Goal: Check status: Check status

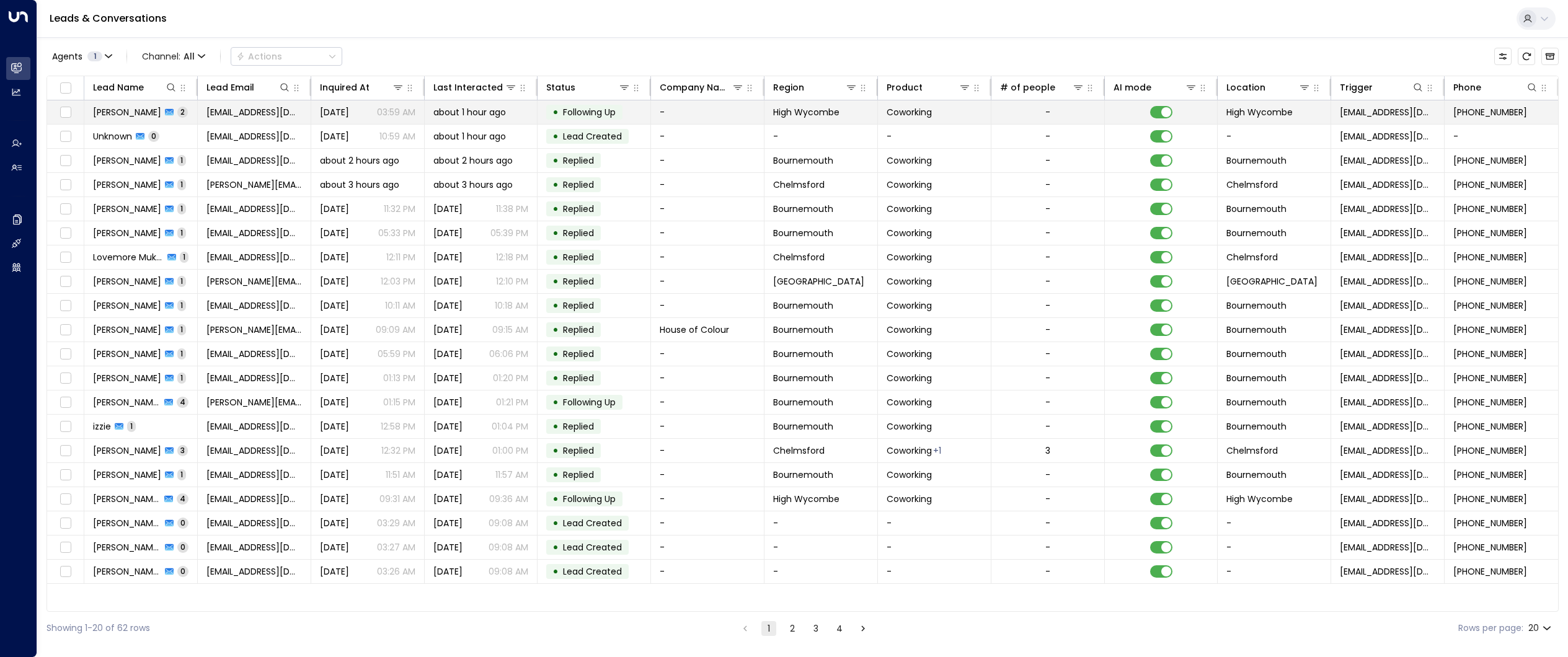
click at [115, 109] on span "[PERSON_NAME]" at bounding box center [127, 112] width 68 height 13
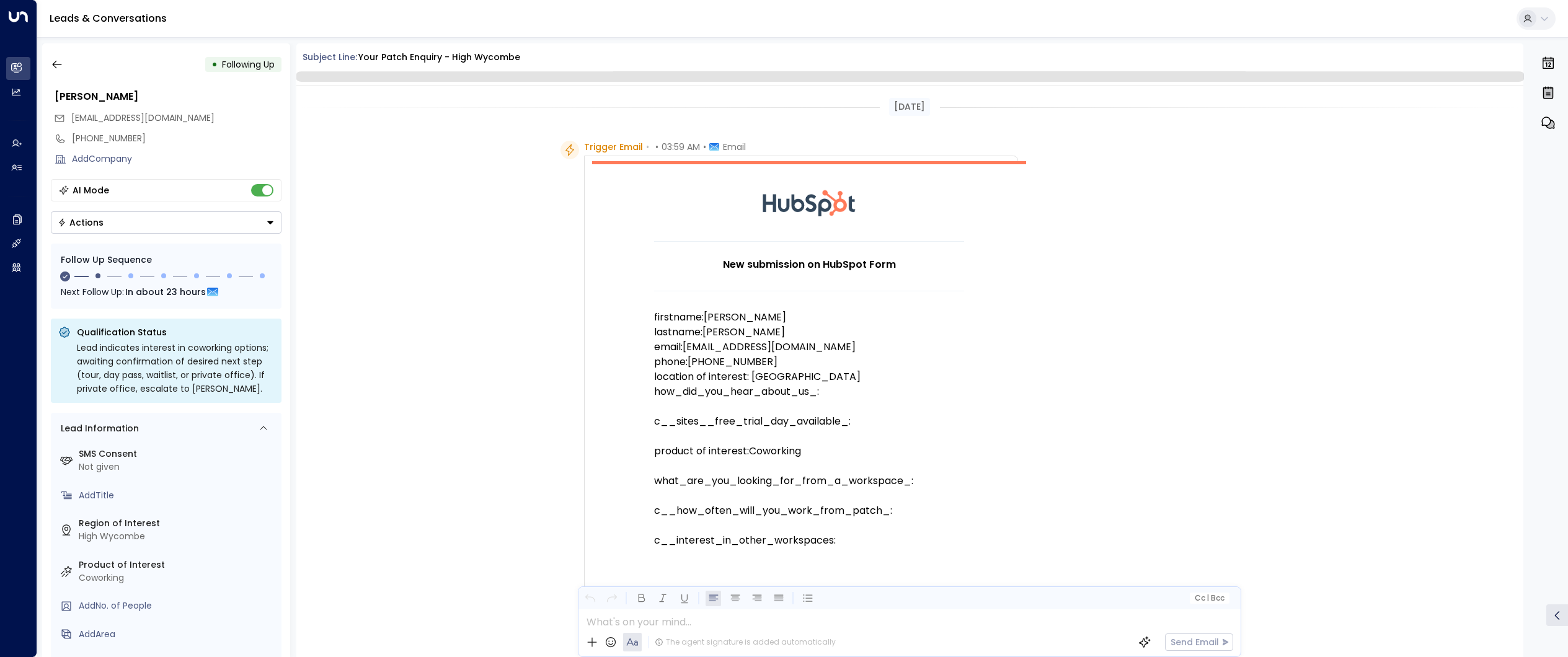
scroll to position [1055, 0]
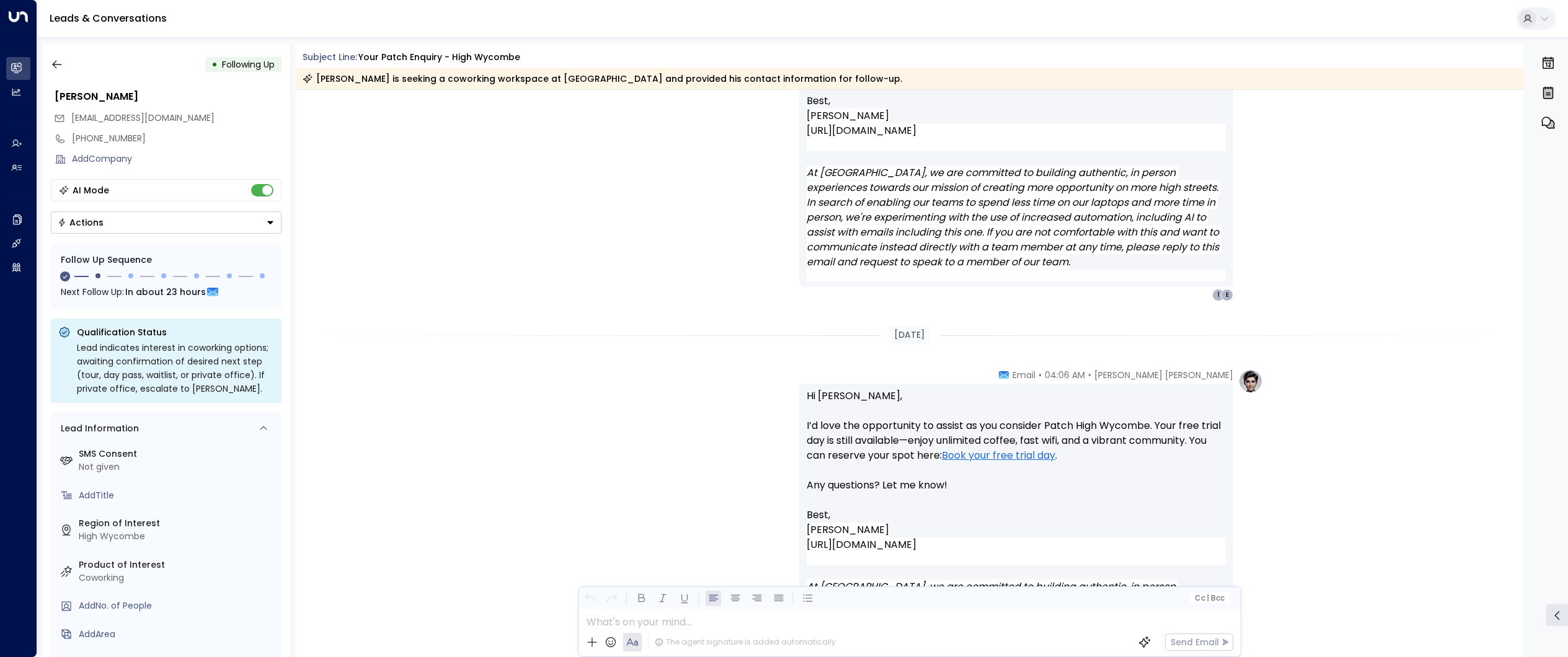
click at [42, 52] on div "• Following Up Muhammad ashfaq eisa eisaashfaq@gmail.com +447920552690 Add Comp…" at bounding box center [166, 350] width 248 height 614
click at [51, 64] on icon "button" at bounding box center [57, 64] width 13 height 13
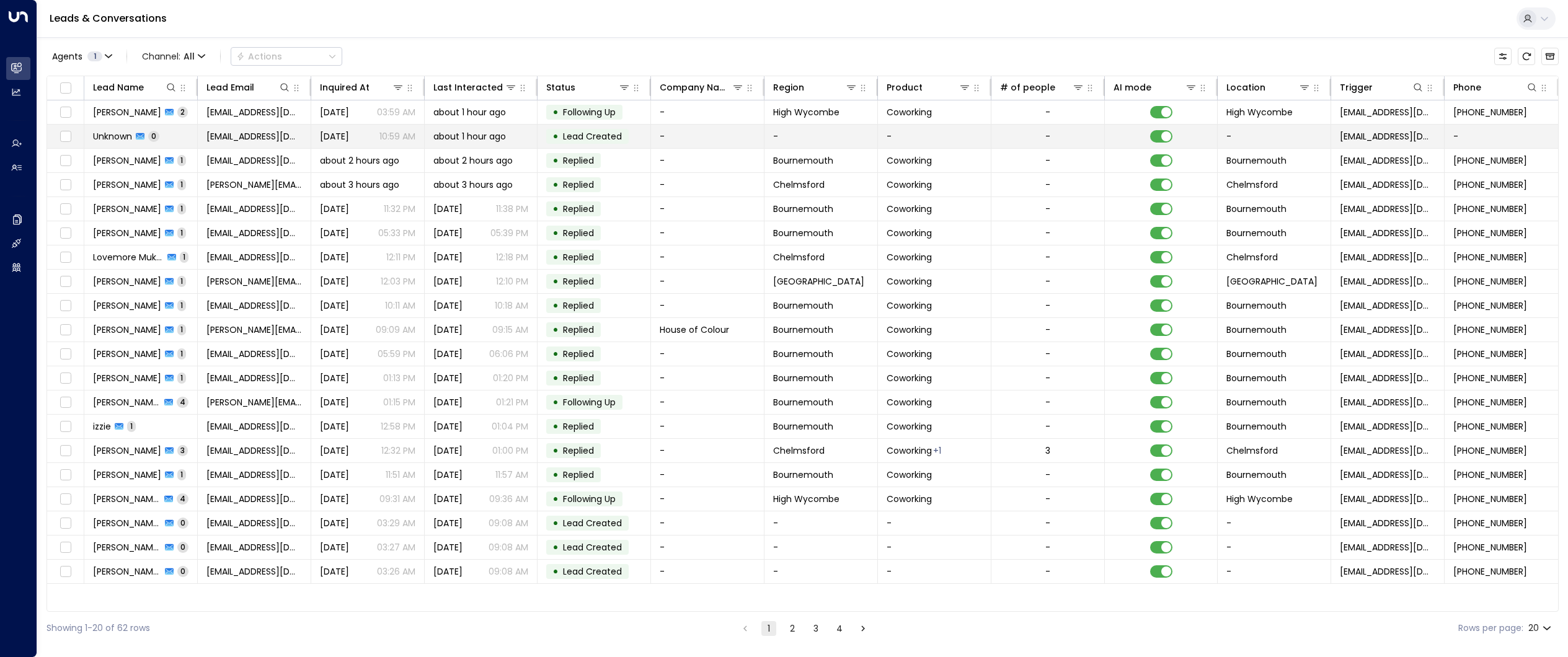
click at [125, 136] on span "Unknown" at bounding box center [113, 136] width 39 height 13
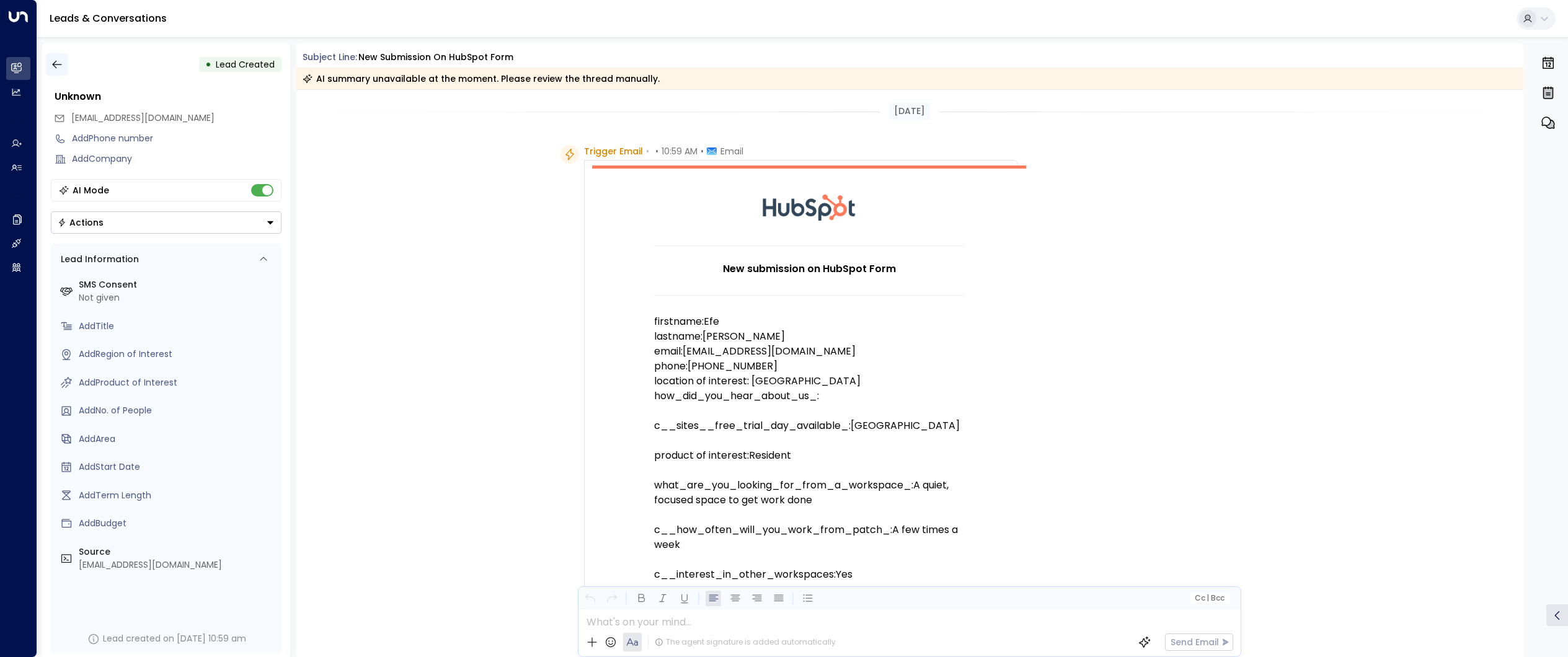
click at [49, 67] on button "button" at bounding box center [57, 64] width 22 height 22
